Goal: Manage account settings

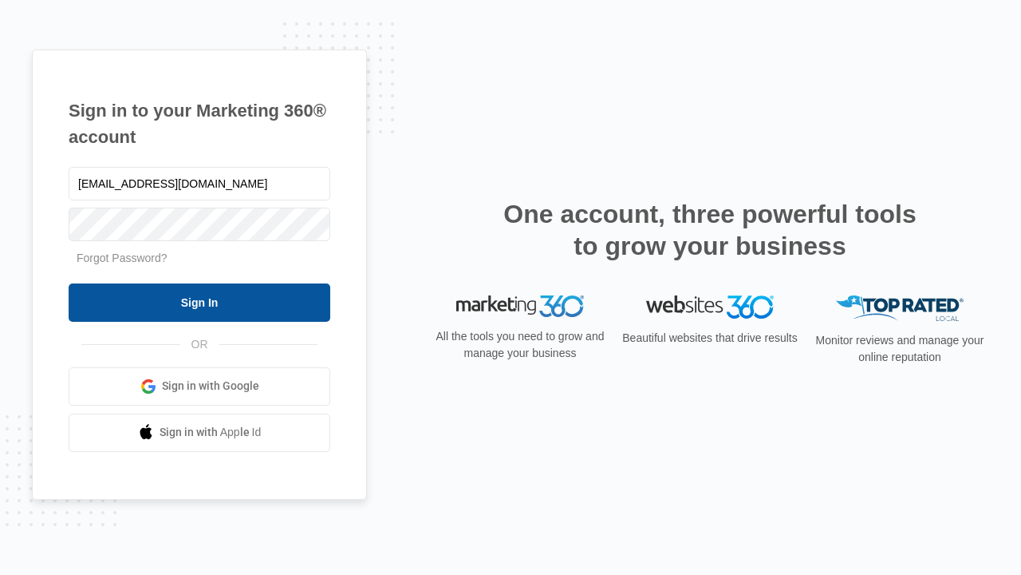
click at [199, 302] on input "Sign In" at bounding box center [200, 302] width 262 height 38
